Goal: Information Seeking & Learning: Compare options

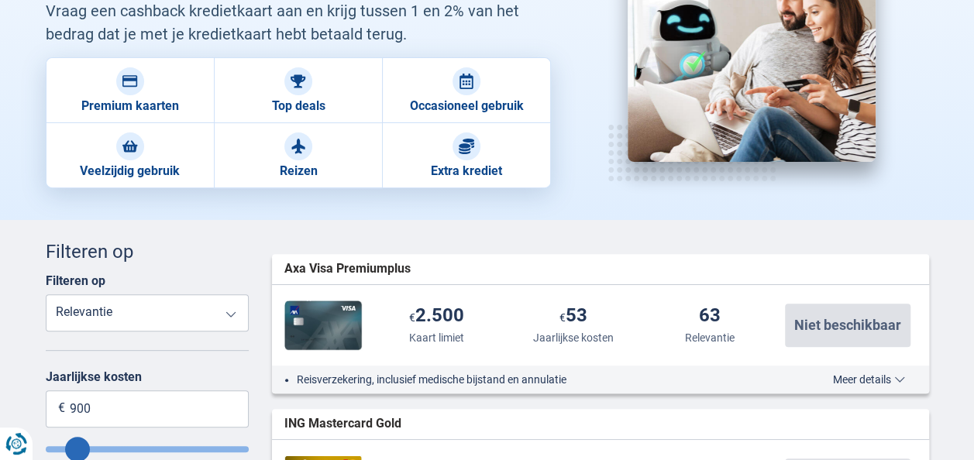
scroll to position [232, 0]
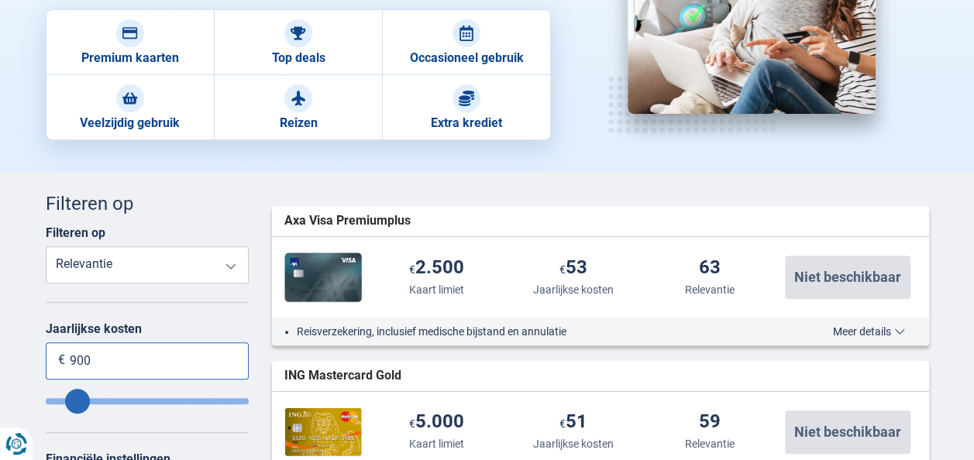
drag, startPoint x: 189, startPoint y: 349, endPoint x: 0, endPoint y: 341, distance: 189.2
type input "2"
type input "0"
type input "20"
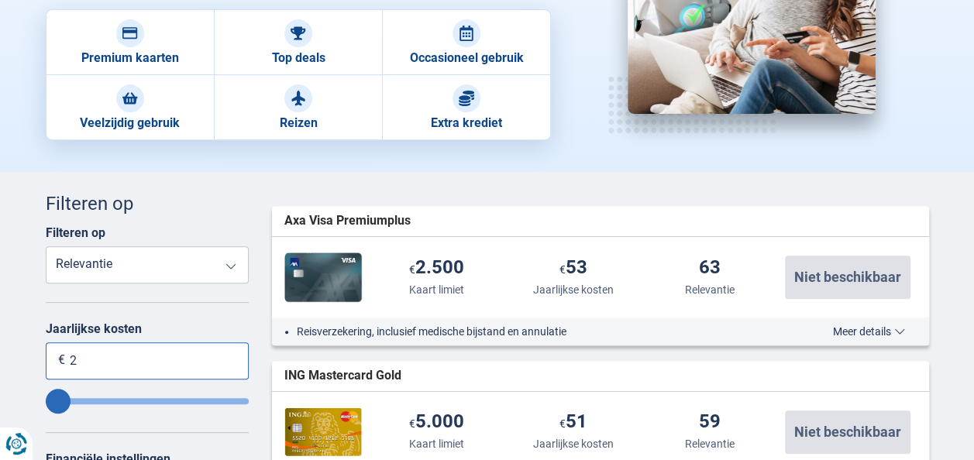
type input "20"
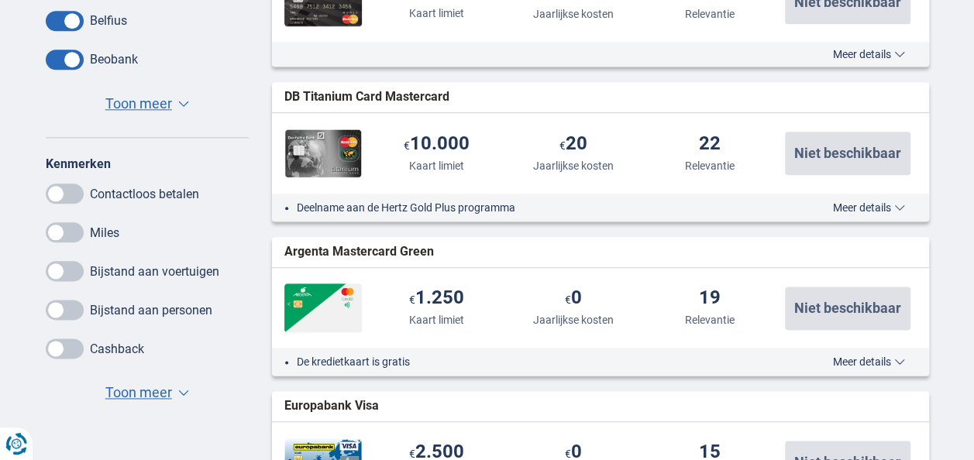
scroll to position [852, 0]
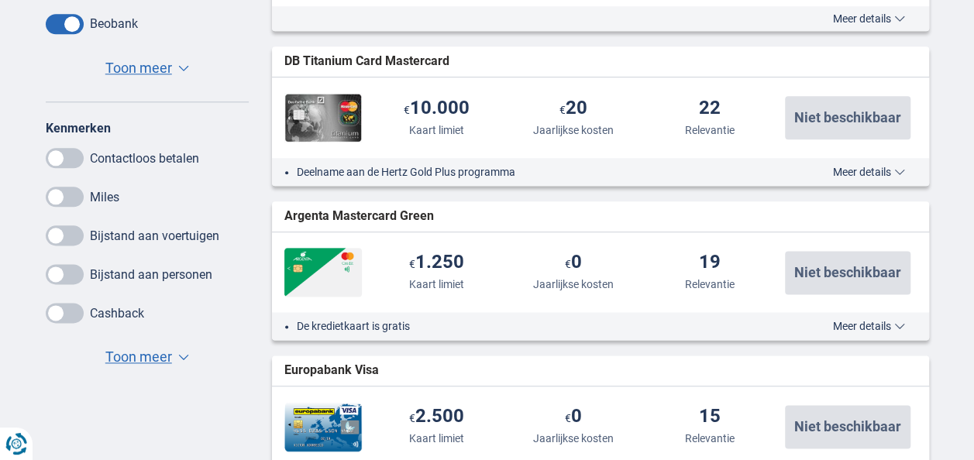
type input "20"
click at [63, 314] on span at bounding box center [65, 313] width 38 height 20
click at [0, 0] on input "checkbox" at bounding box center [0, 0] width 0 height 0
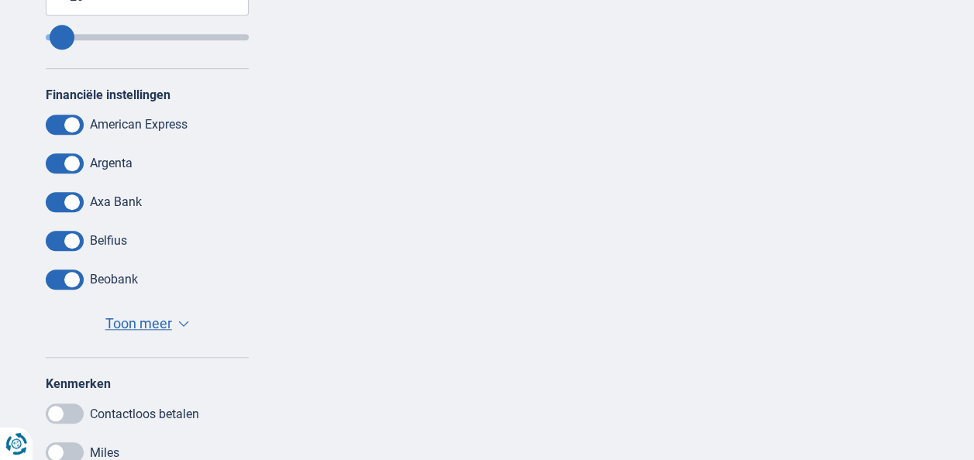
scroll to position [620, 0]
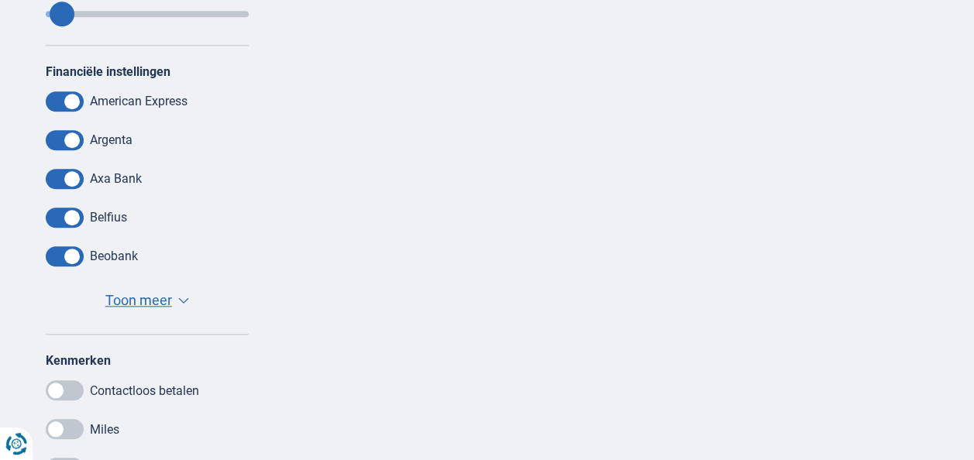
click at [139, 309] on button "Toon meer Toon minder ▼ ▲" at bounding box center [147, 301] width 93 height 22
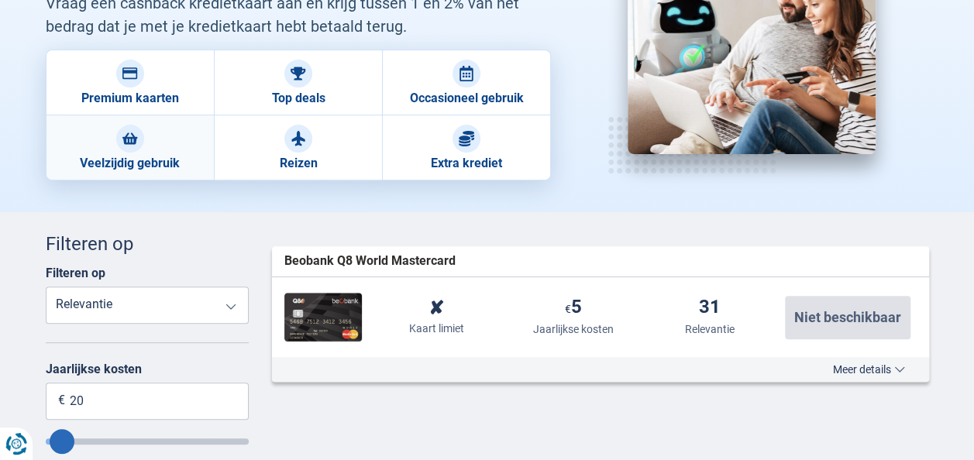
scroll to position [77, 0]
